Goal: Obtain resource: Download file/media

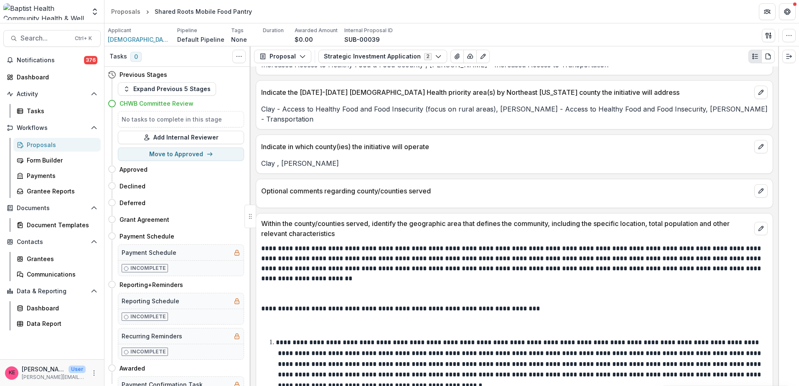
scroll to position [1045, 0]
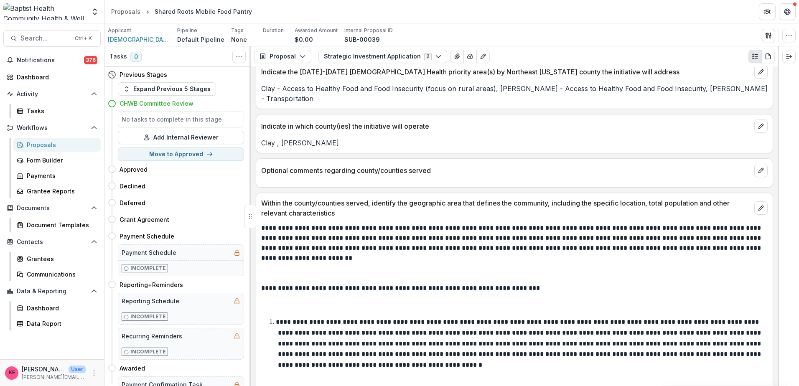
click at [491, 359] on li "**********" at bounding box center [519, 344] width 497 height 54
click at [348, 293] on p at bounding box center [514, 303] width 507 height 20
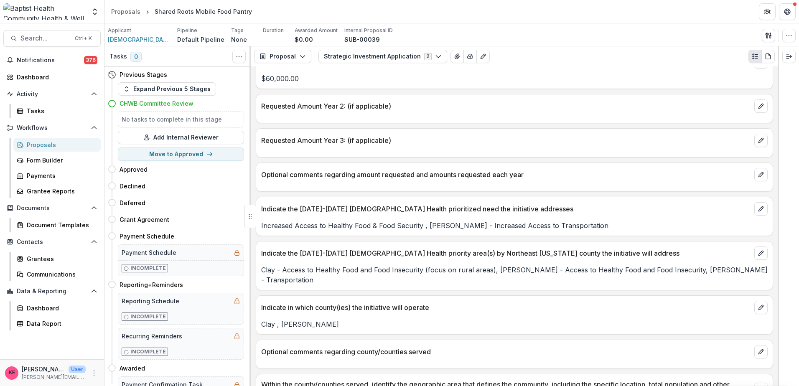
scroll to position [878, 0]
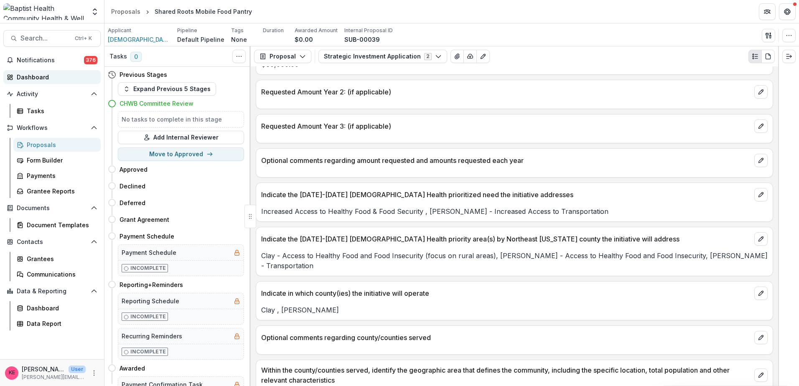
click at [46, 81] on div "Dashboard" at bounding box center [55, 77] width 77 height 9
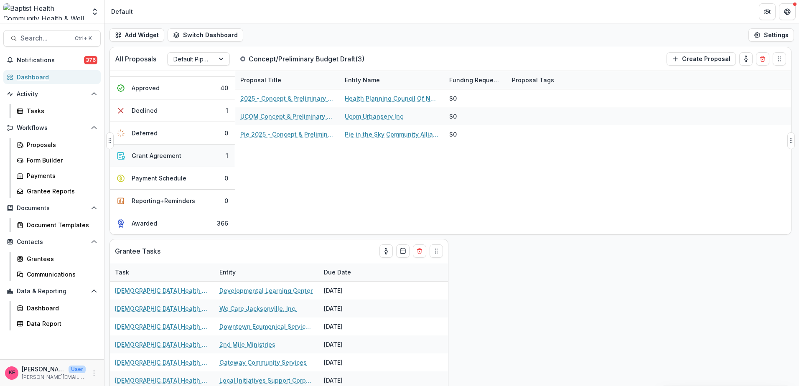
scroll to position [136, 0]
click at [41, 259] on div "Grantees" at bounding box center [60, 259] width 67 height 9
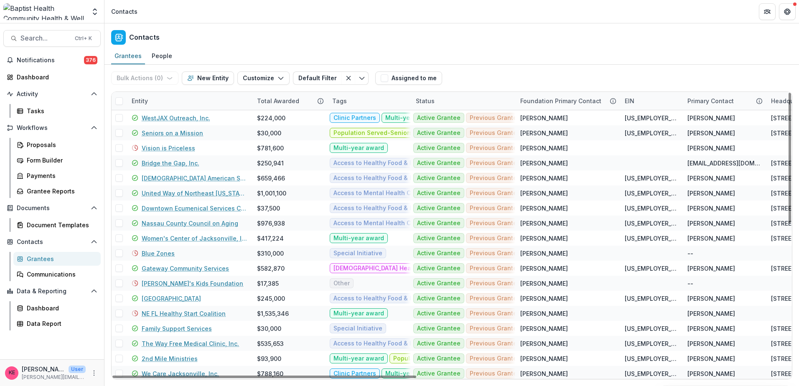
click at [140, 101] on div "Entity" at bounding box center [140, 101] width 26 height 9
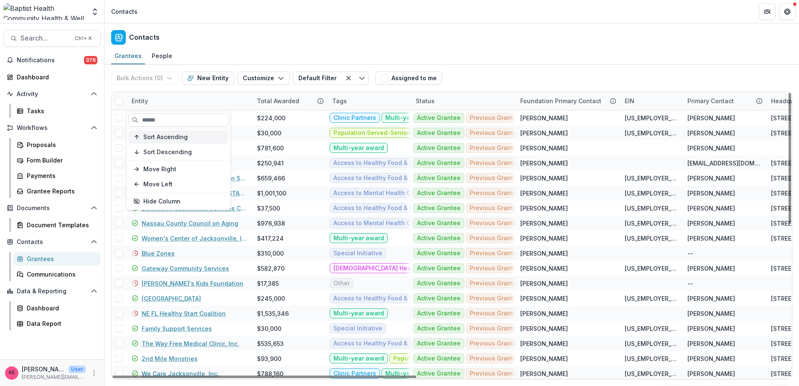
click at [145, 138] on span "Sort Ascending" at bounding box center [165, 137] width 44 height 7
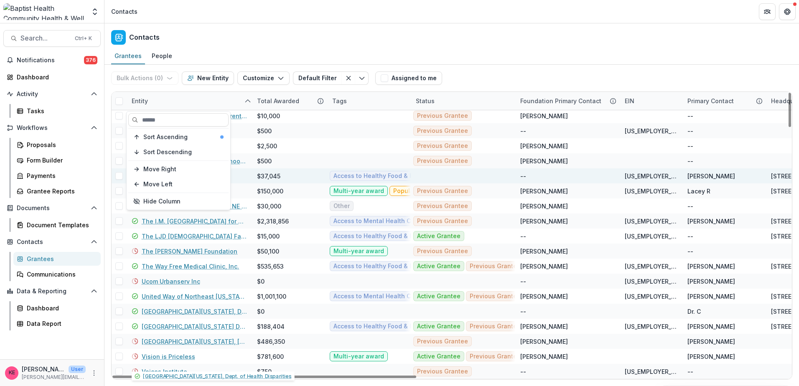
scroll to position [1788, 0]
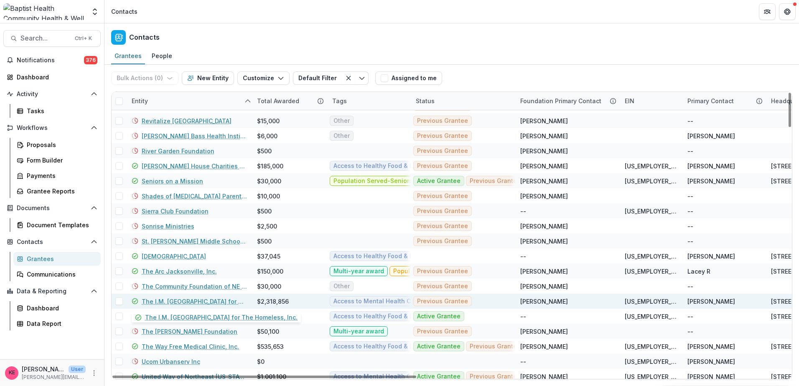
click at [192, 302] on link "The I.M. [GEOGRAPHIC_DATA] for The Homeless, Inc." at bounding box center [194, 301] width 105 height 9
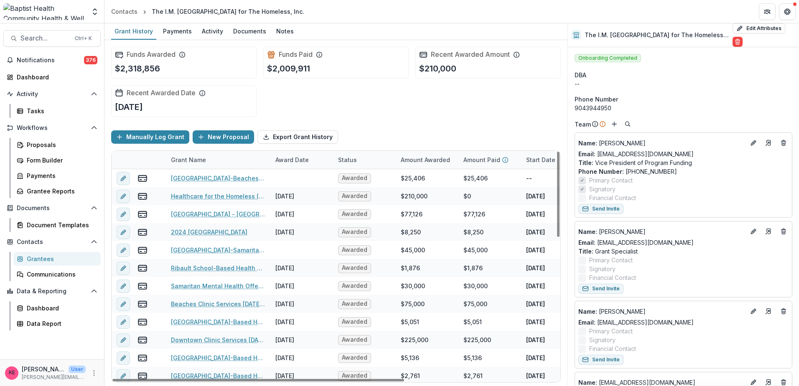
click at [293, 159] on div "Award Date" at bounding box center [292, 160] width 43 height 9
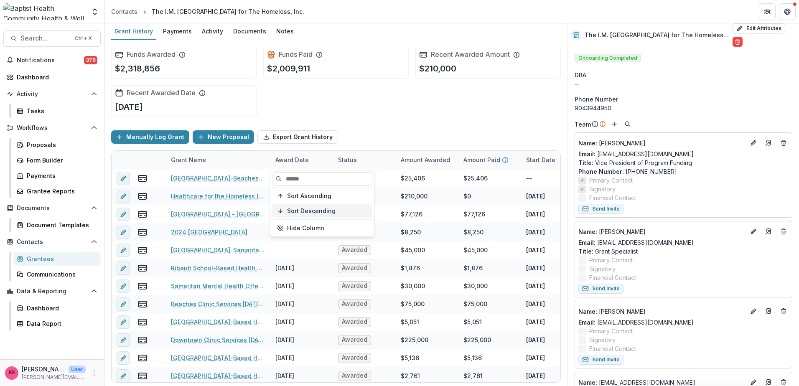
click at [301, 212] on span "Sort Descending" at bounding box center [311, 211] width 48 height 7
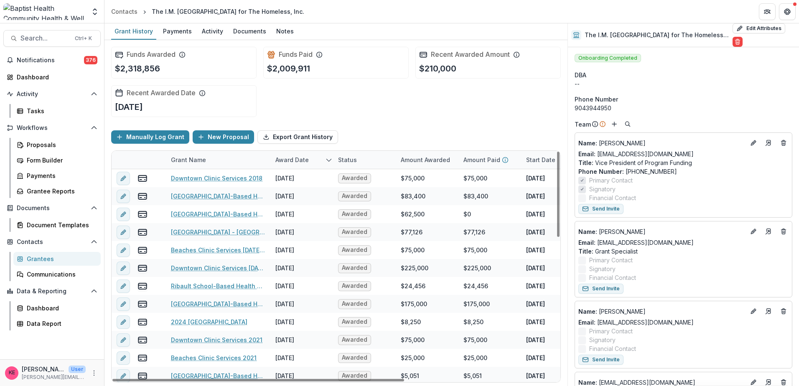
click at [357, 125] on div "Manually Log Grant New Proposal Export Grant History" at bounding box center [336, 137] width 450 height 27
click at [294, 163] on div "Award Date" at bounding box center [292, 160] width 43 height 9
click at [291, 197] on span "Sort Ascending" at bounding box center [309, 196] width 44 height 7
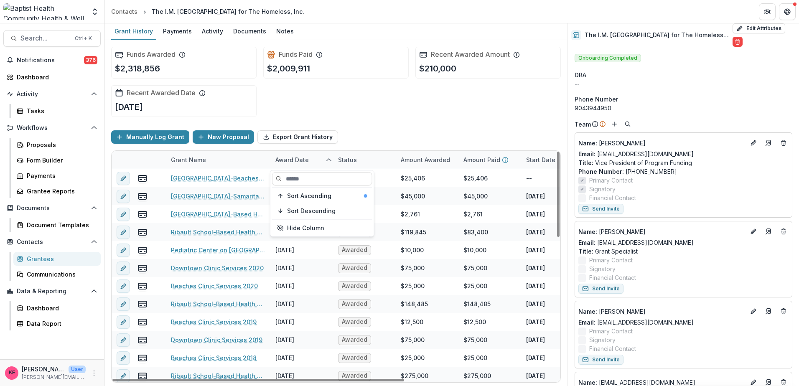
click at [368, 131] on div "Manually Log Grant New Proposal Export Grant History" at bounding box center [336, 137] width 450 height 27
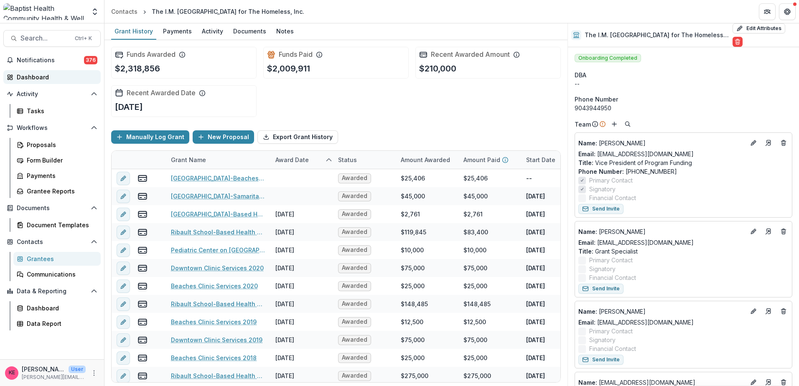
click at [26, 80] on div "Dashboard" at bounding box center [55, 77] width 77 height 9
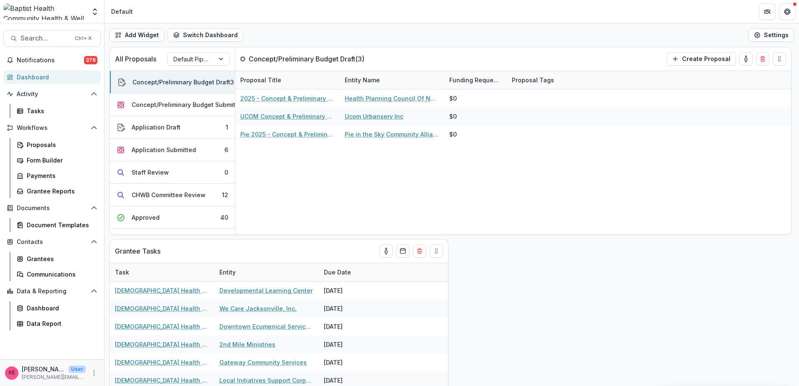
click at [32, 74] on div "Dashboard" at bounding box center [55, 77] width 77 height 9
click at [195, 196] on div "CHWB Committee Review" at bounding box center [169, 195] width 74 height 9
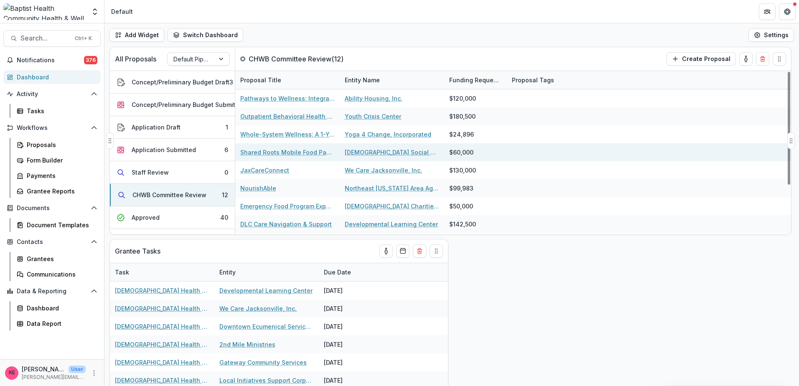
click at [278, 151] on link "Shared Roots Mobile Food Pantry" at bounding box center [287, 152] width 94 height 9
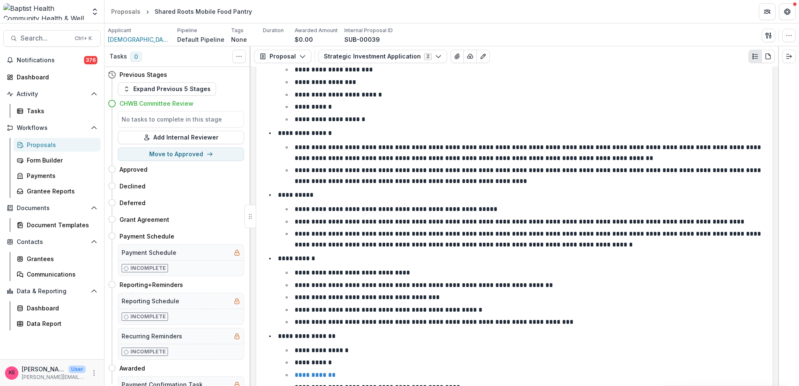
scroll to position [3972, 0]
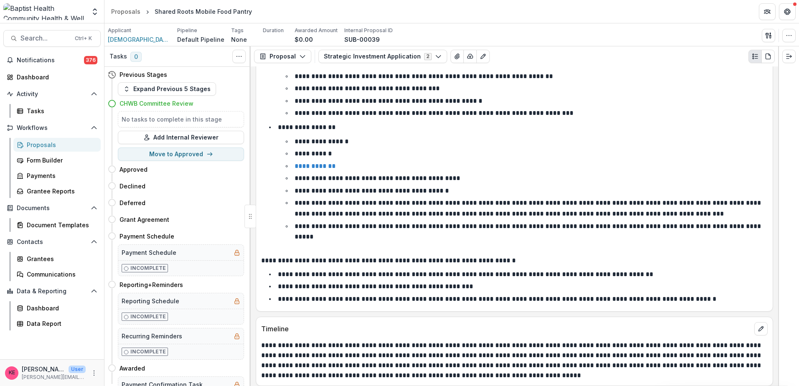
click at [730, 294] on li "**********" at bounding box center [519, 299] width 497 height 11
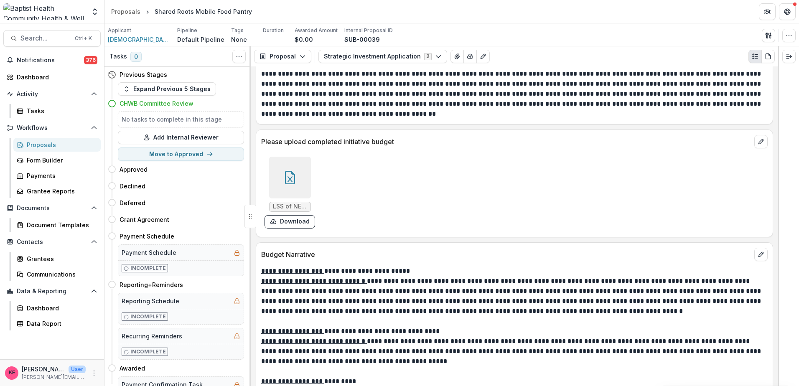
scroll to position [4390, 0]
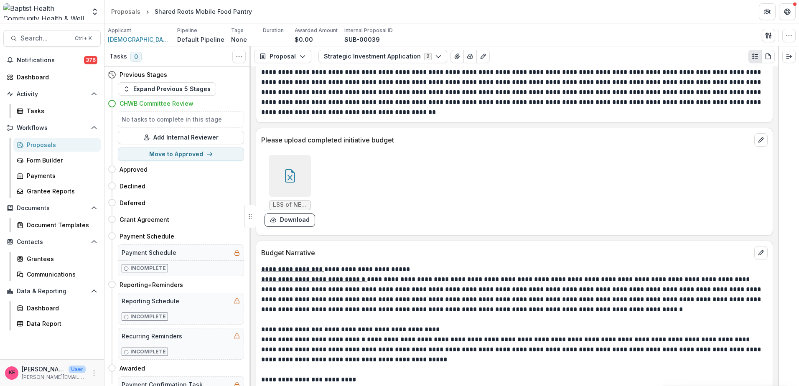
click at [293, 202] on span "LSS of NE FL- 1 yr BH Budget Template [DATE].xlsx" at bounding box center [290, 205] width 34 height 7
click at [294, 214] on button "Download" at bounding box center [290, 220] width 51 height 13
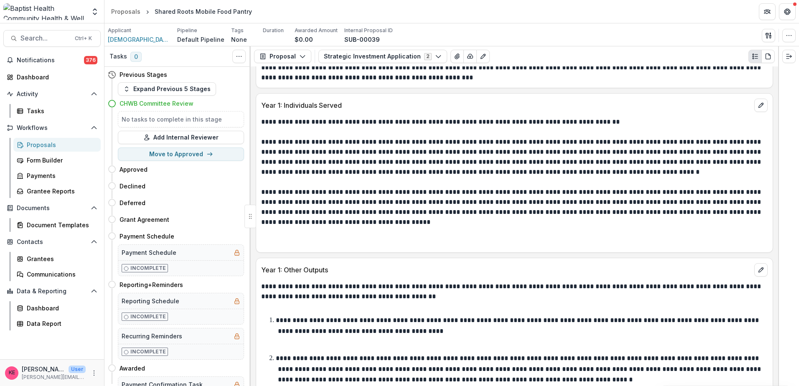
scroll to position [2968, 0]
